Goal: Information Seeking & Learning: Learn about a topic

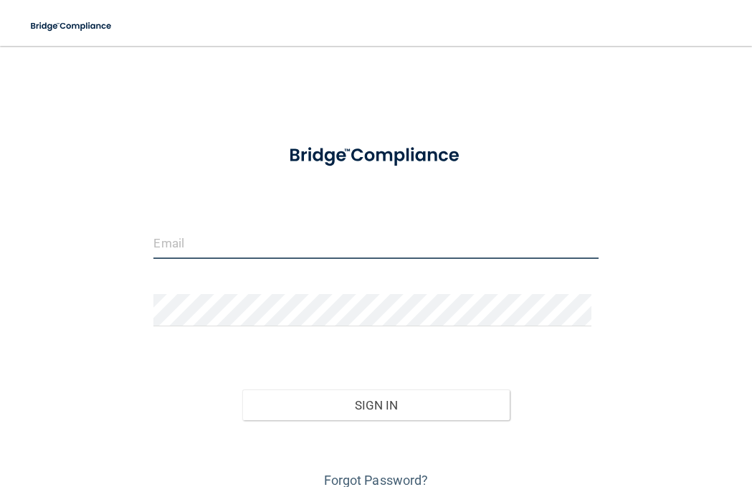
click at [191, 245] on input "email" at bounding box center [375, 243] width 445 height 32
type input "[EMAIL_ADDRESS][DOMAIN_NAME]"
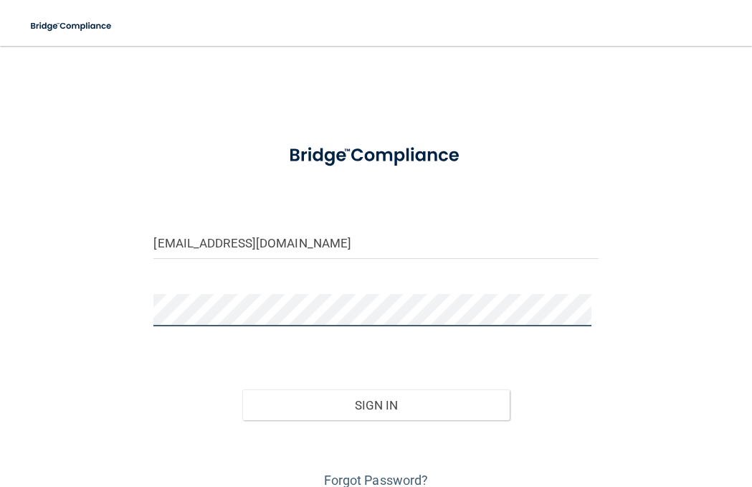
click at [242, 389] on button "Sign In" at bounding box center [375, 405] width 267 height 32
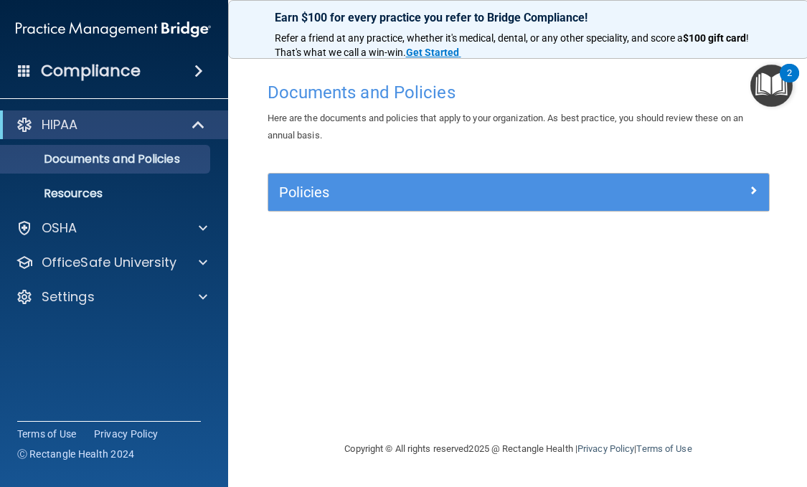
click at [751, 189] on html "Compliance HIPAA Documents and Policies Report an Incident Business Associates …" at bounding box center [403, 243] width 807 height 487
click at [751, 194] on main "Documents and Policies Here are the documents and policies that apply to your o…" at bounding box center [518, 266] width 581 height 441
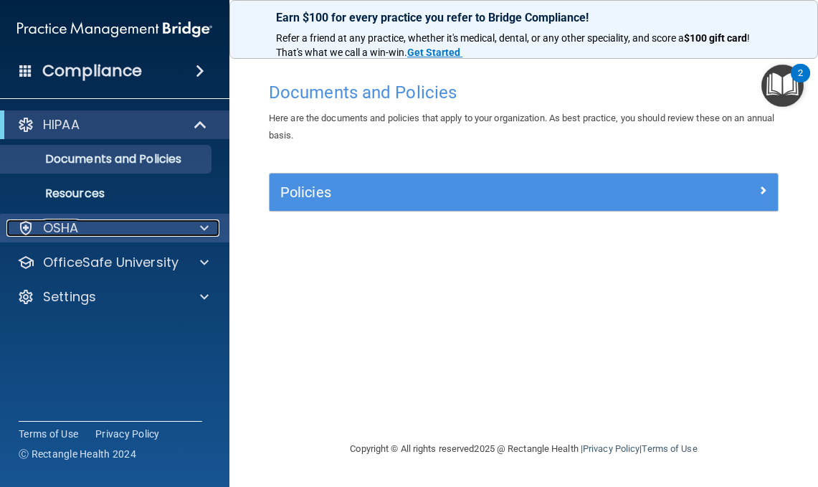
click at [199, 228] on div at bounding box center [202, 227] width 36 height 17
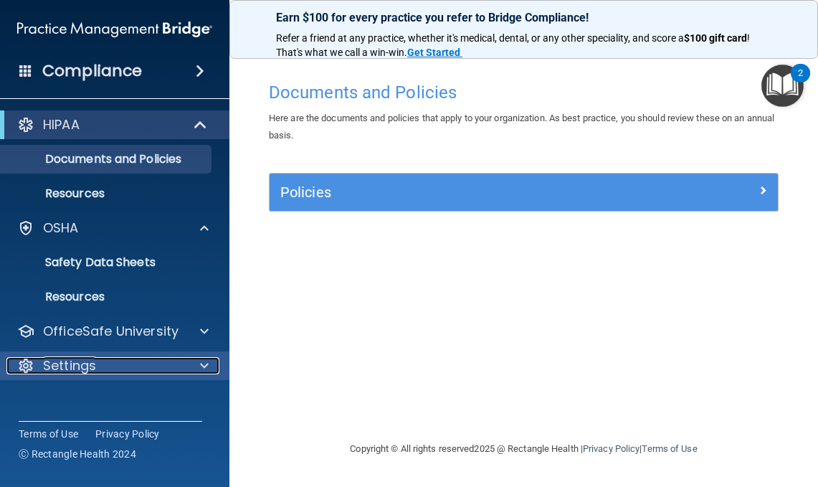
click at [190, 361] on div at bounding box center [202, 365] width 36 height 17
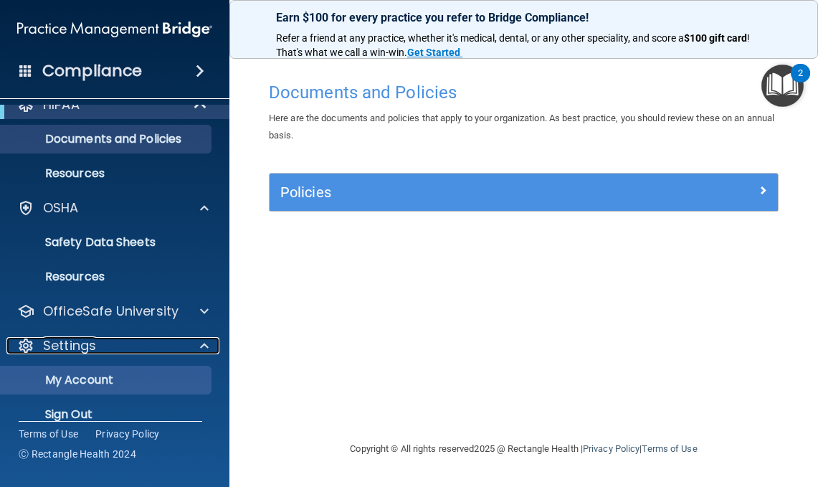
scroll to position [39, 0]
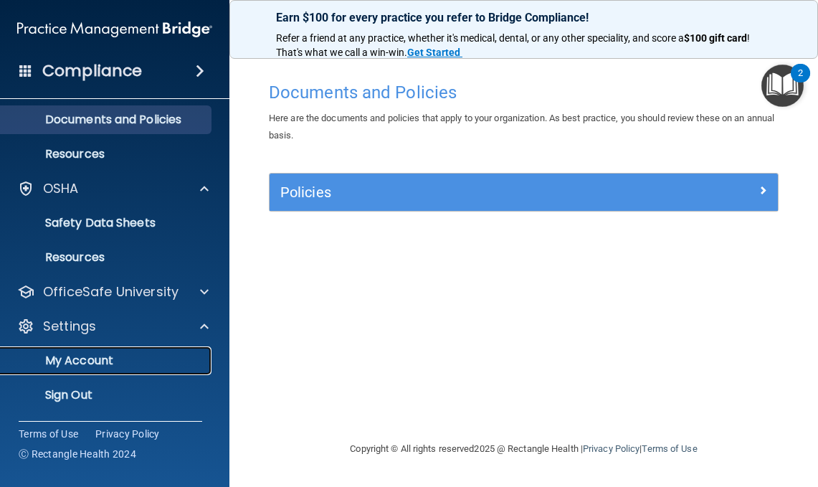
click at [117, 358] on p "My Account" at bounding box center [107, 360] width 196 height 14
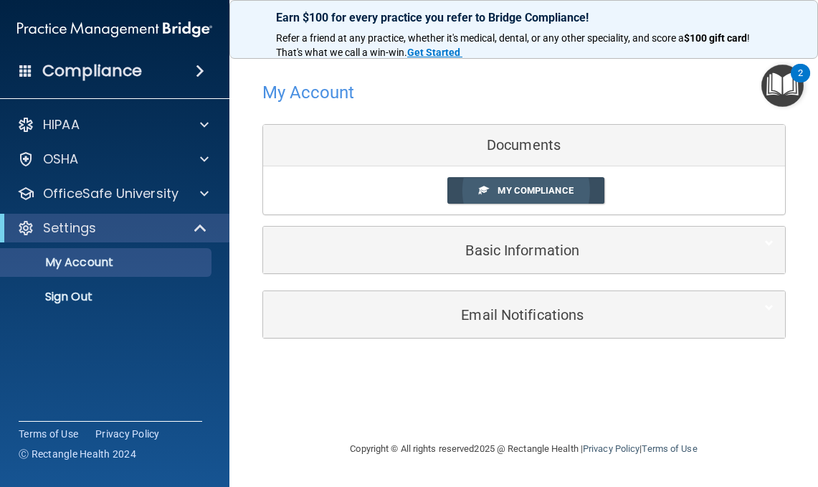
click at [543, 196] on link "My Compliance" at bounding box center [525, 190] width 157 height 27
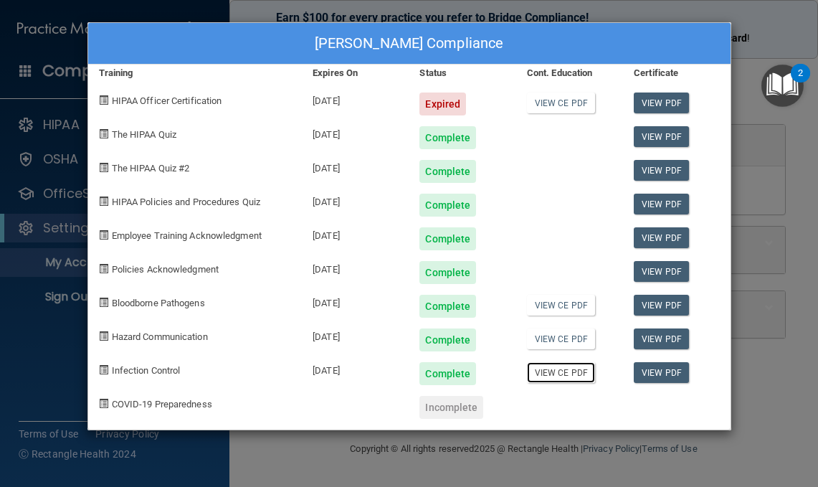
click at [574, 375] on link "View CE PDF" at bounding box center [561, 372] width 68 height 21
click at [547, 332] on link "View CE PDF" at bounding box center [561, 338] width 68 height 21
click at [564, 300] on link "View CE PDF" at bounding box center [561, 305] width 68 height 21
click at [488, 461] on div "[PERSON_NAME] Compliance Training Expires On Status Cont. Education Certificate…" at bounding box center [409, 243] width 818 height 487
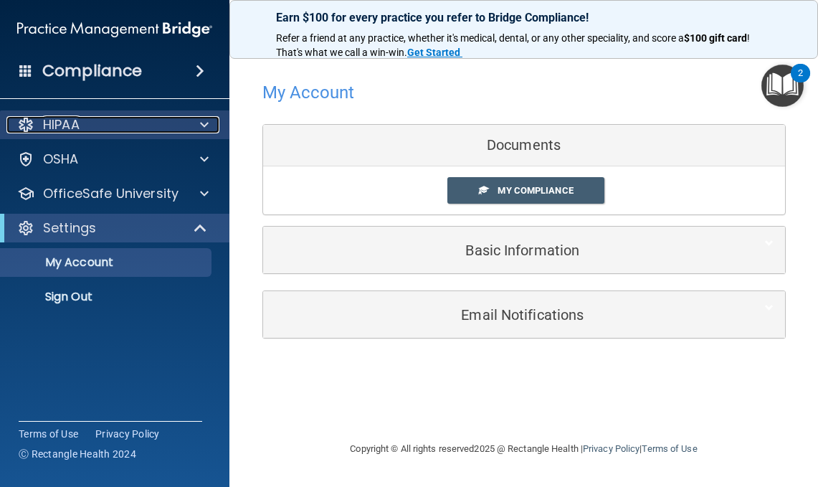
click at [112, 132] on div "HIPAA" at bounding box center [95, 124] width 178 height 17
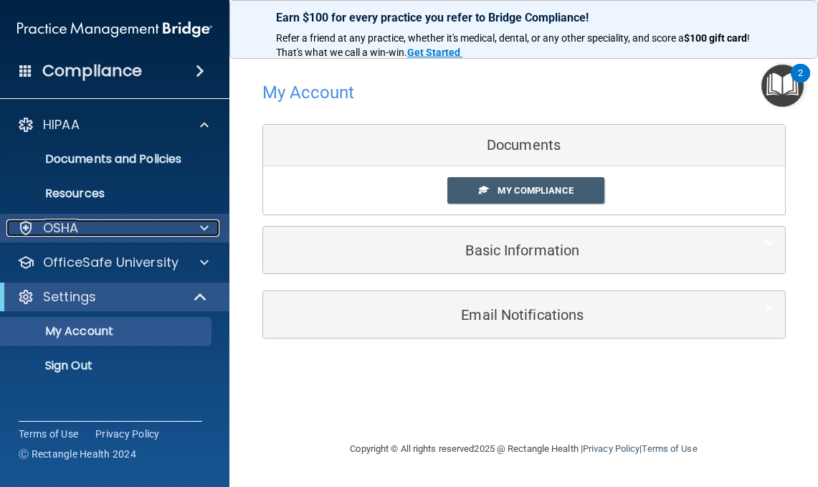
click at [98, 225] on div "OSHA" at bounding box center [95, 227] width 178 height 17
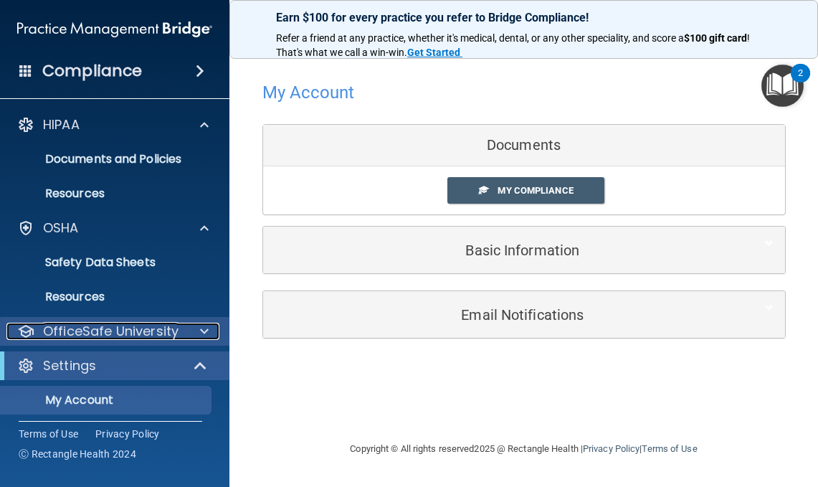
click at [113, 325] on p "OfficeSafe University" at bounding box center [111, 331] width 136 height 17
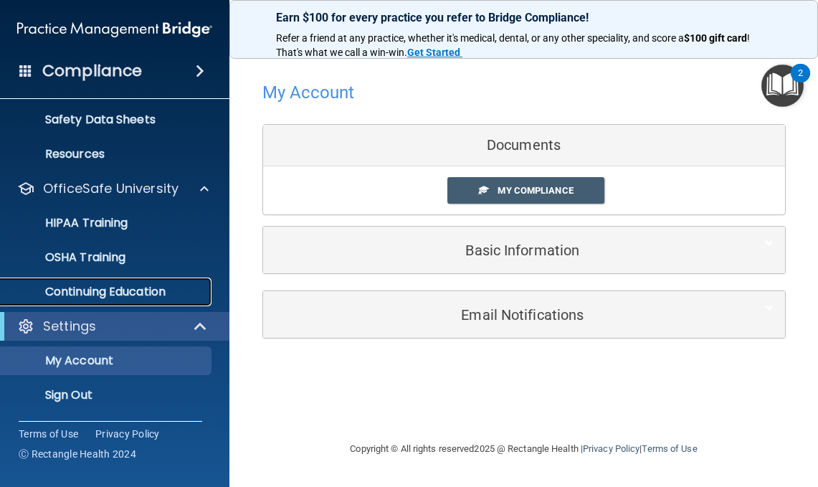
click at [128, 301] on link "Continuing Education" at bounding box center [99, 291] width 226 height 29
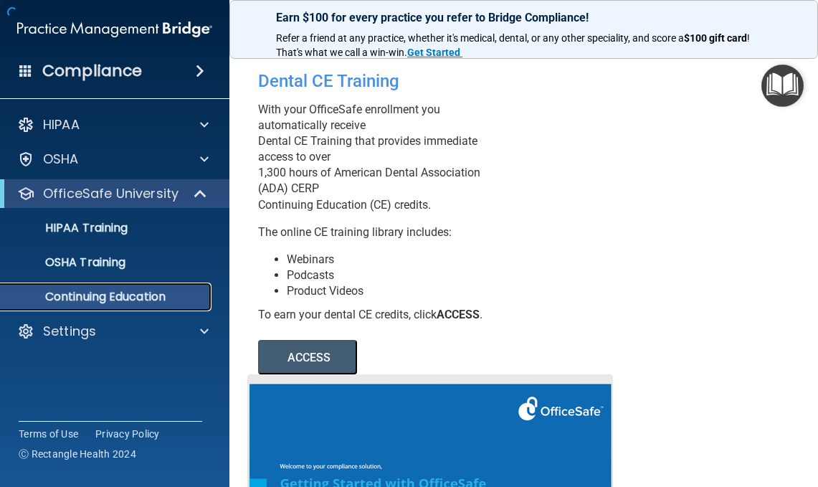
click at [133, 302] on p "Continuing Education" at bounding box center [107, 297] width 196 height 14
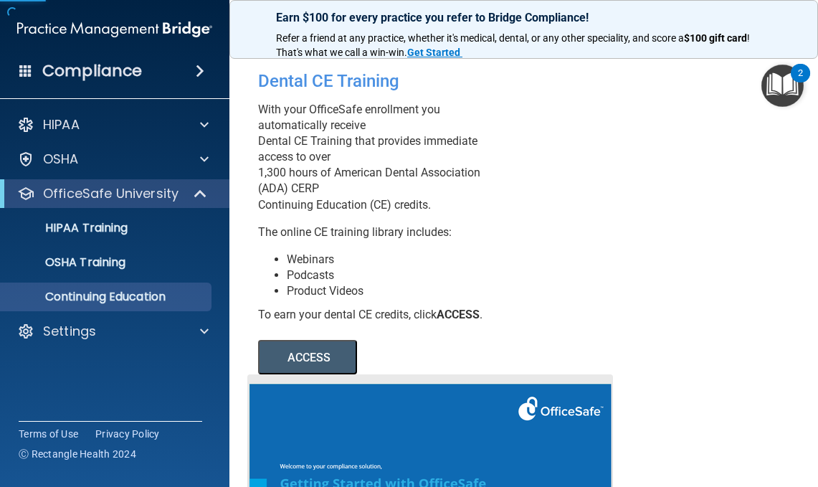
click at [625, 242] on div "Dental CE Training With your OfficeSafe enrollment you automatically receive De…" at bounding box center [523, 366] width 531 height 612
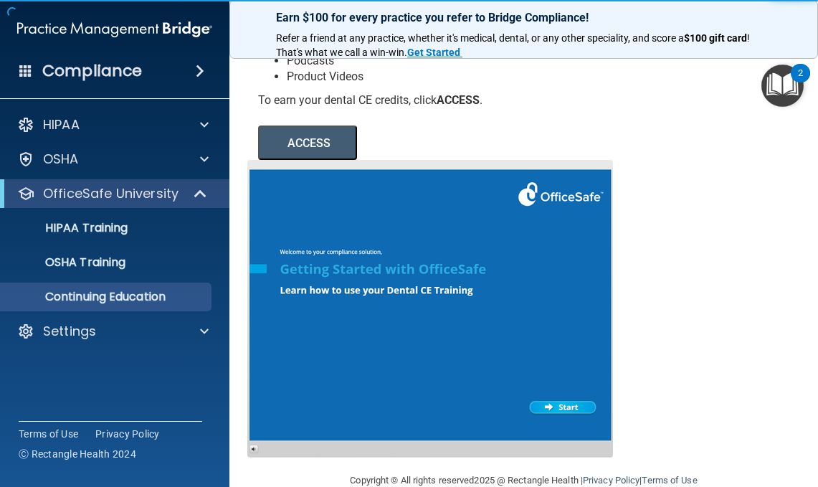
scroll to position [215, 0]
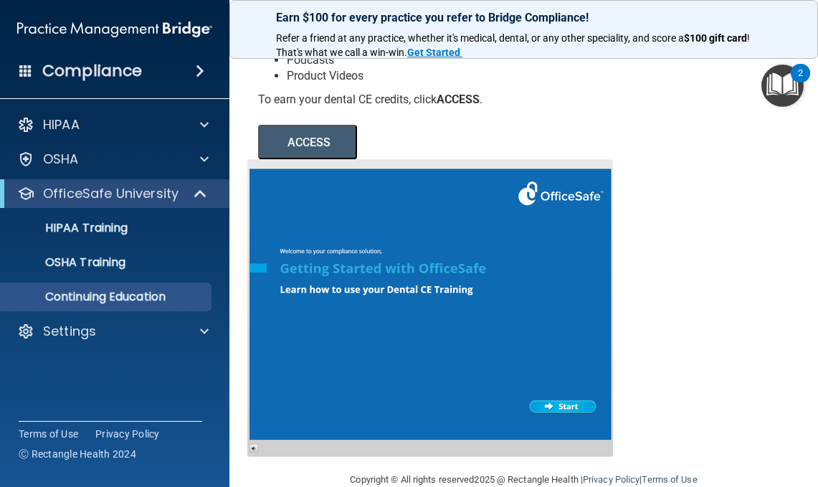
click at [317, 136] on button "ACCESS" at bounding box center [307, 142] width 99 height 34
